Goal: Communication & Community: Answer question/provide support

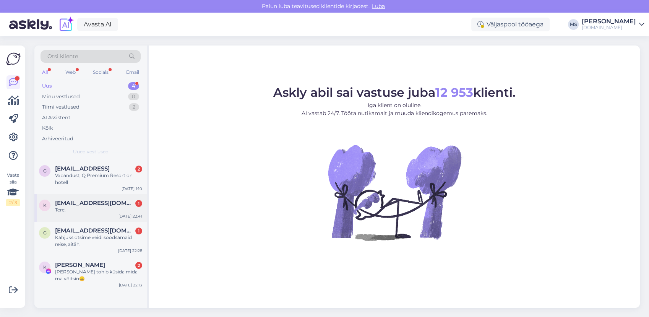
click at [126, 207] on div "Tere." at bounding box center [98, 209] width 87 height 7
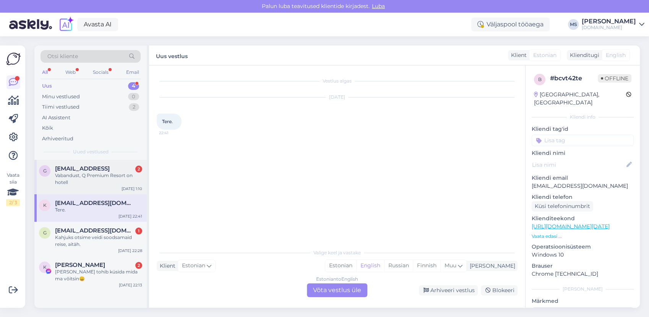
click at [95, 178] on div "Vabandust, Q Premium Resort on hotell" at bounding box center [98, 179] width 87 height 14
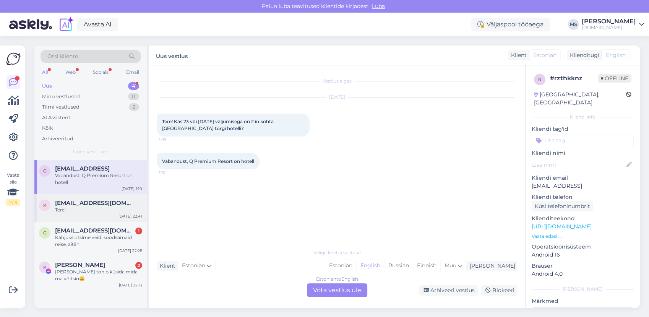
click at [96, 203] on span "[EMAIL_ADDRESS][DOMAIN_NAME]" at bounding box center [94, 202] width 79 height 7
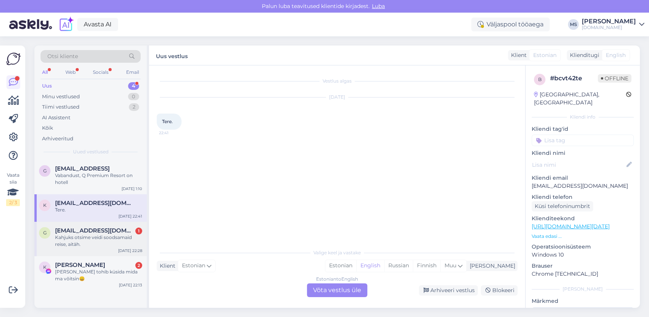
click at [105, 243] on div "Kahjuks otsime veidi soodsamaid reise, aitäh." at bounding box center [98, 241] width 87 height 14
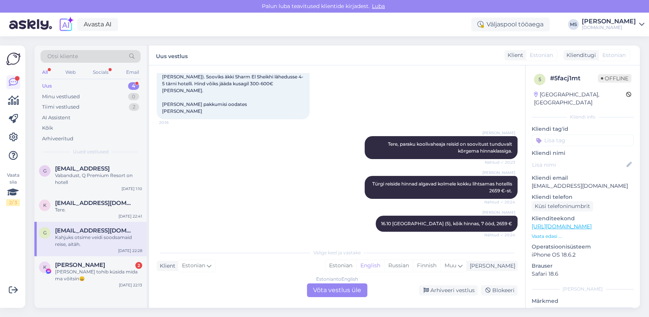
scroll to position [133, 0]
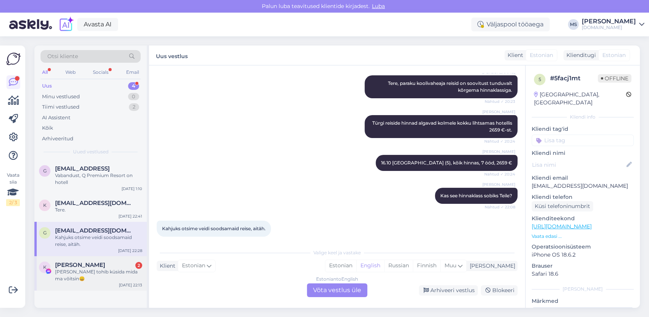
click at [112, 263] on div "[PERSON_NAME] 2" at bounding box center [98, 264] width 87 height 7
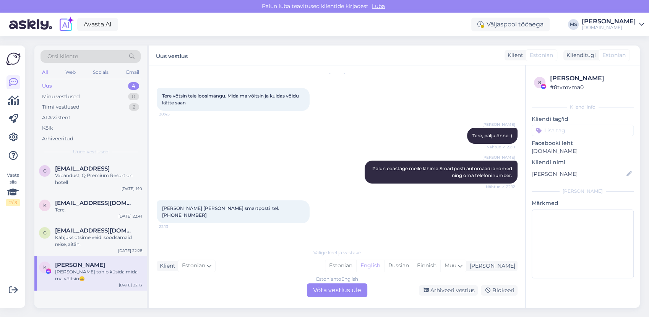
scroll to position [45, 0]
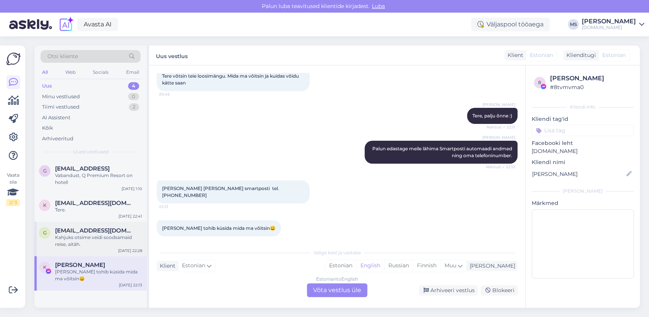
drag, startPoint x: 104, startPoint y: 233, endPoint x: 89, endPoint y: 200, distance: 35.9
click at [104, 233] on span "[EMAIL_ADDRESS][DOMAIN_NAME]" at bounding box center [94, 230] width 79 height 7
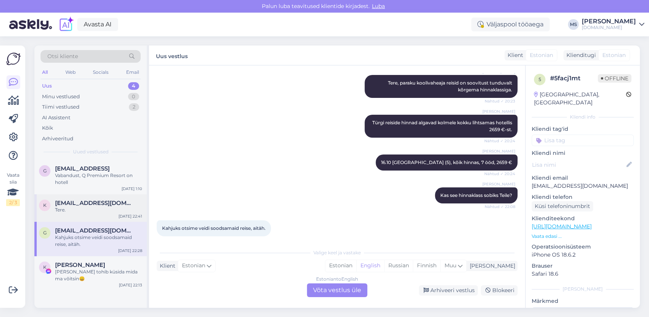
click at [89, 200] on span "[EMAIL_ADDRESS][DOMAIN_NAME]" at bounding box center [94, 202] width 79 height 7
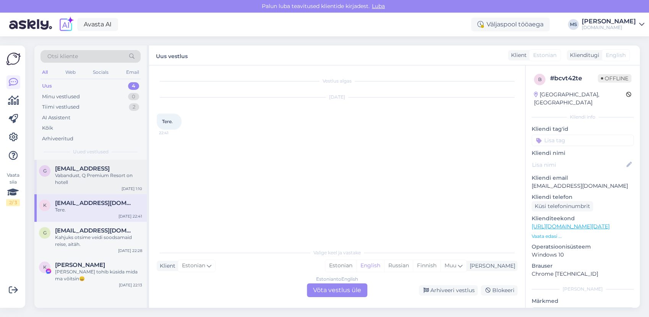
click at [92, 185] on div "g [EMAIL_ADDRESS] Vabandust, Q Premium Resort on hotell [DATE] 1:10" at bounding box center [90, 177] width 112 height 34
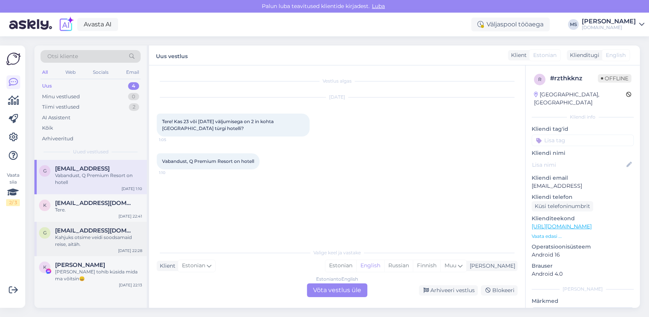
click at [101, 249] on div "g [EMAIL_ADDRESS][DOMAIN_NAME] Kahjuks otsime veidi soodsamaid reise, aitäh. [D…" at bounding box center [90, 239] width 112 height 34
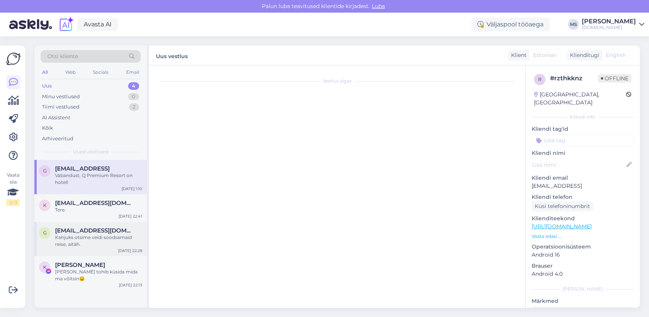
scroll to position [133, 0]
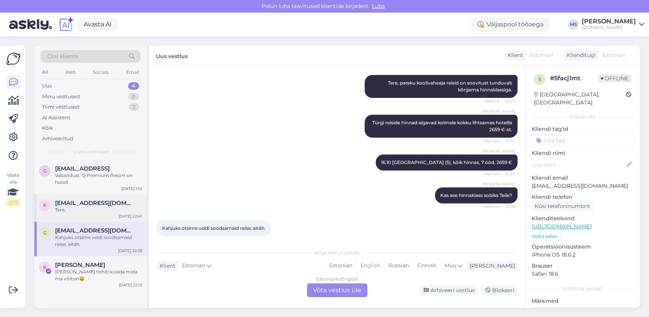
click at [89, 209] on div "Tere." at bounding box center [98, 209] width 87 height 7
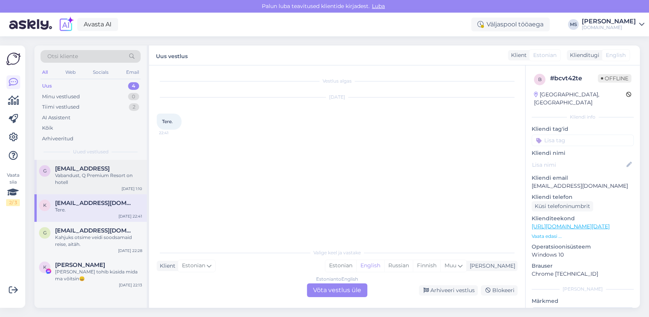
click at [94, 189] on div "g [EMAIL_ADDRESS] Vabandust, Q Premium Resort on hotell [DATE] 1:10" at bounding box center [90, 177] width 112 height 34
